Goal: Task Accomplishment & Management: Complete application form

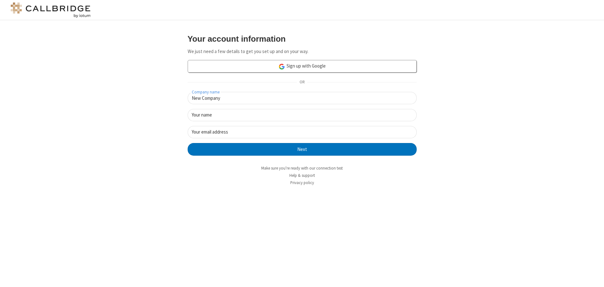
type input "New Company"
type input "New User"
type input "[EMAIL_ADDRESS][DOMAIN_NAME]"
click button "Next" at bounding box center [302, 149] width 229 height 13
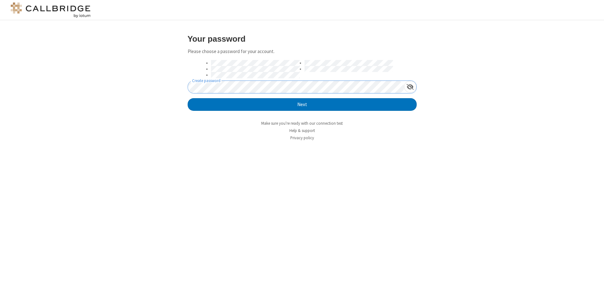
click at [188, 98] on button "Next" at bounding box center [302, 104] width 229 height 13
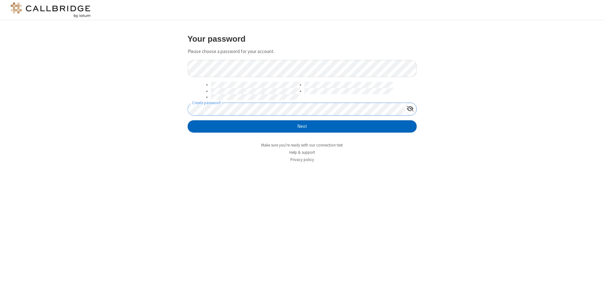
click at [302, 126] on button "Next" at bounding box center [302, 126] width 229 height 13
